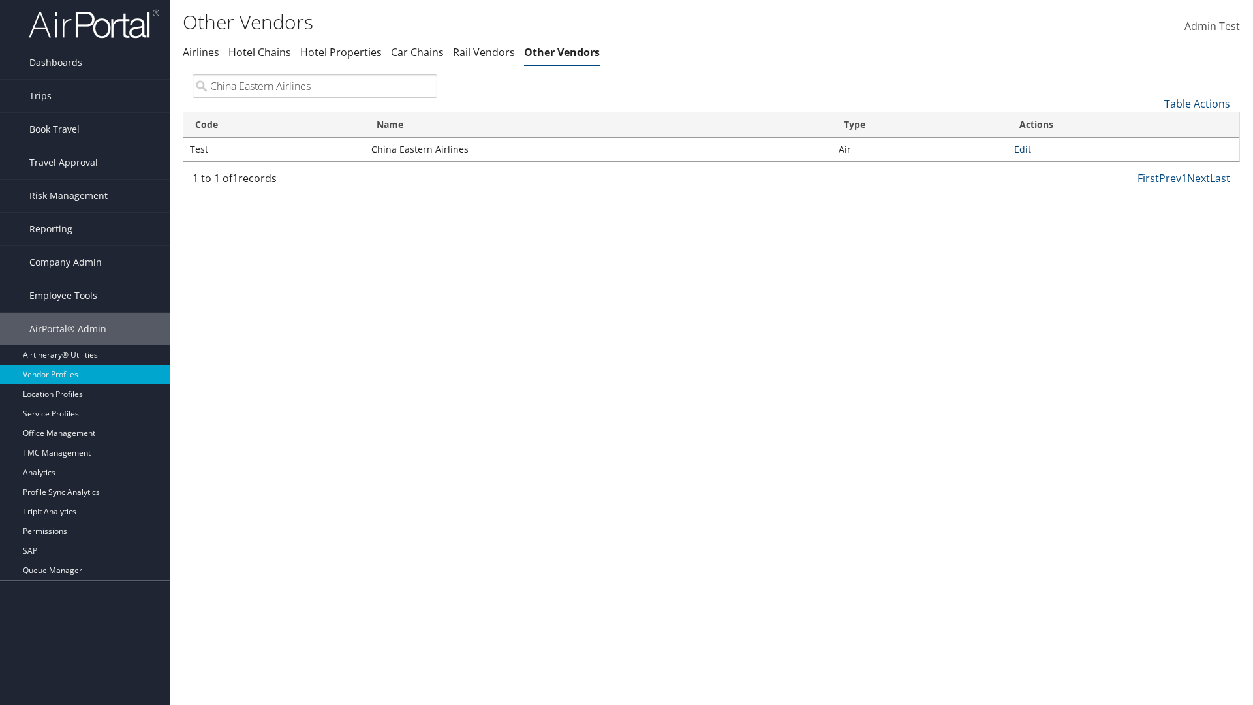
type input "China Eastern Airlines"
click at [1022, 149] on link "Edit" at bounding box center [1022, 149] width 17 height 12
select select "1"
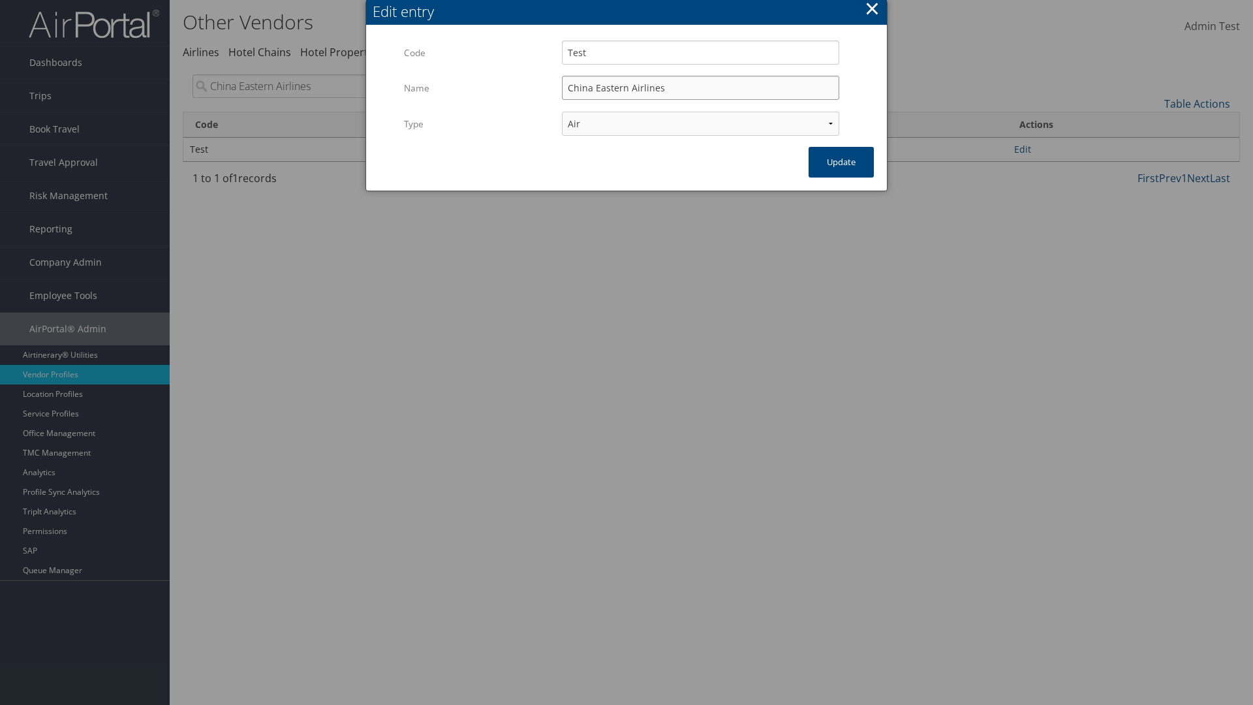
click at [700, 87] on input "China Eastern Airlines" at bounding box center [700, 88] width 277 height 24
type input "China Eastern Airlines"
click at [700, 52] on input "Test" at bounding box center [700, 52] width 277 height 24
type input "Test"
click at [841, 162] on button "Update" at bounding box center [840, 162] width 65 height 31
